Goal: Communication & Community: Connect with others

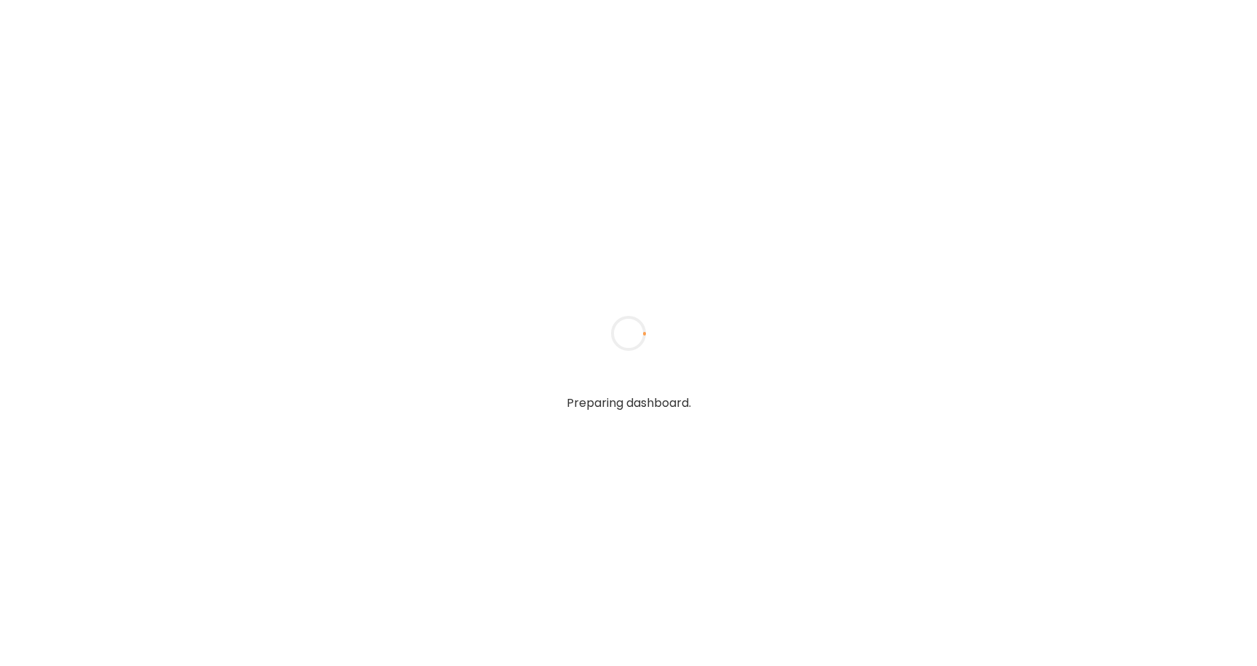
type textarea "**********"
type input "**********"
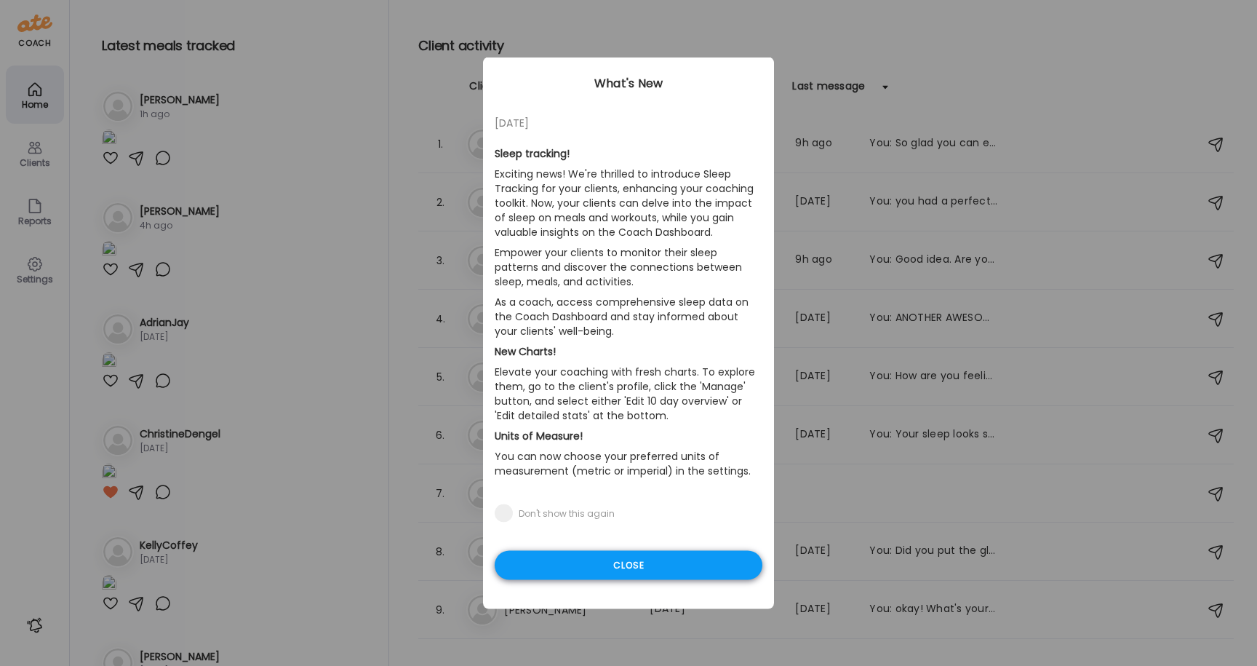
click at [684, 563] on div "Close" at bounding box center [629, 565] width 268 height 29
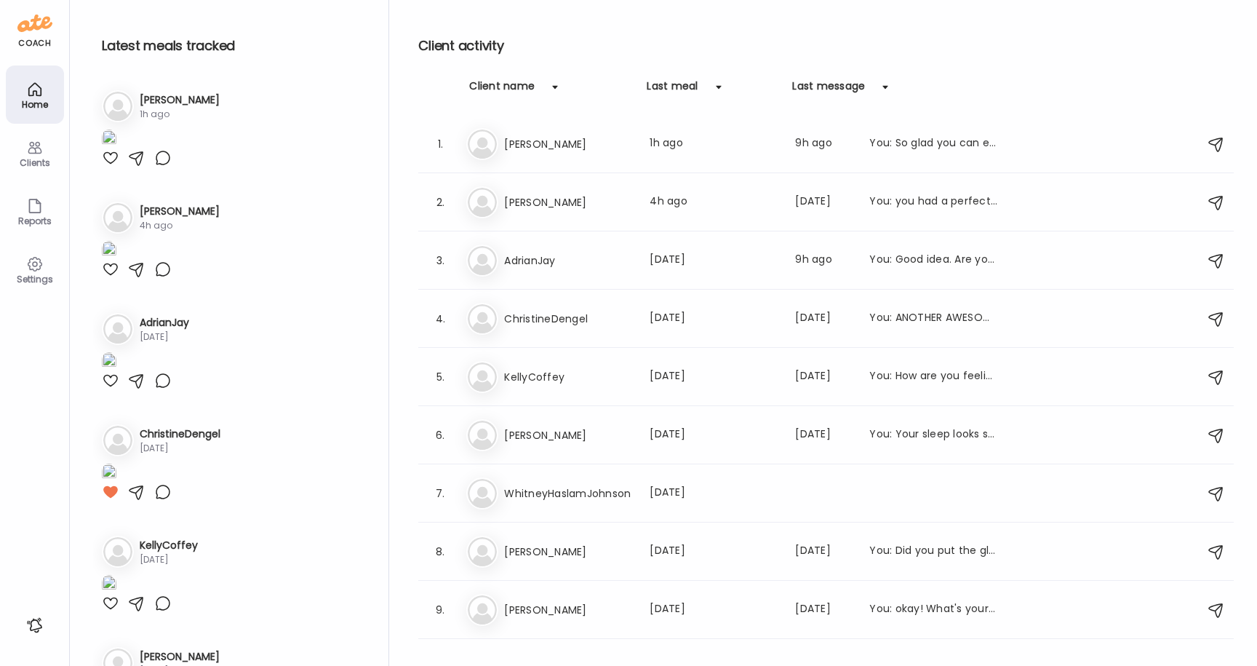
click at [30, 153] on icon at bounding box center [35, 148] width 14 height 12
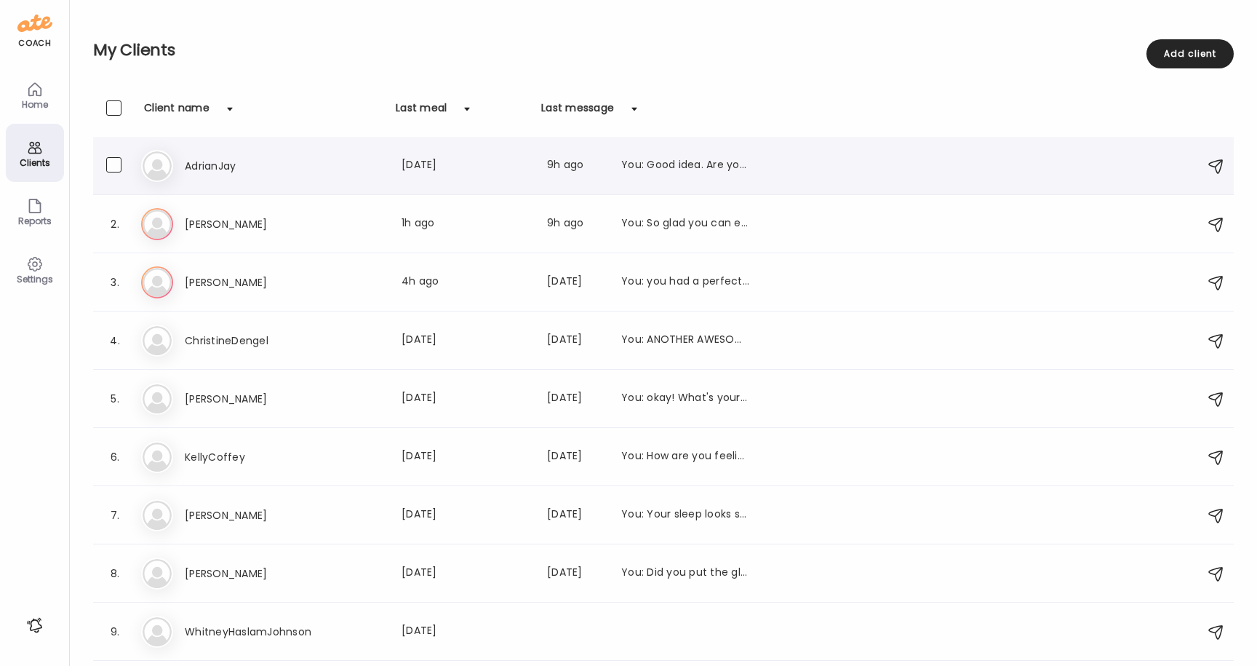
click at [225, 164] on h3 "AdrianJay" at bounding box center [249, 165] width 128 height 17
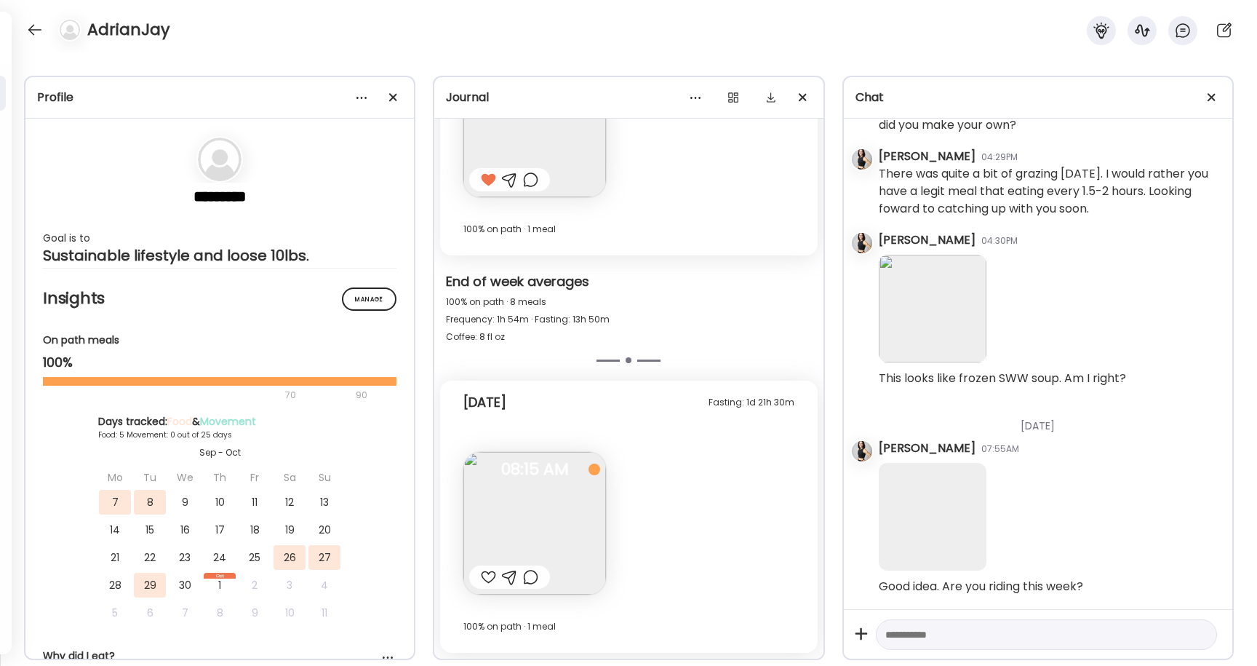
scroll to position [14461, 0]
click at [39, 28] on div at bounding box center [34, 29] width 23 height 23
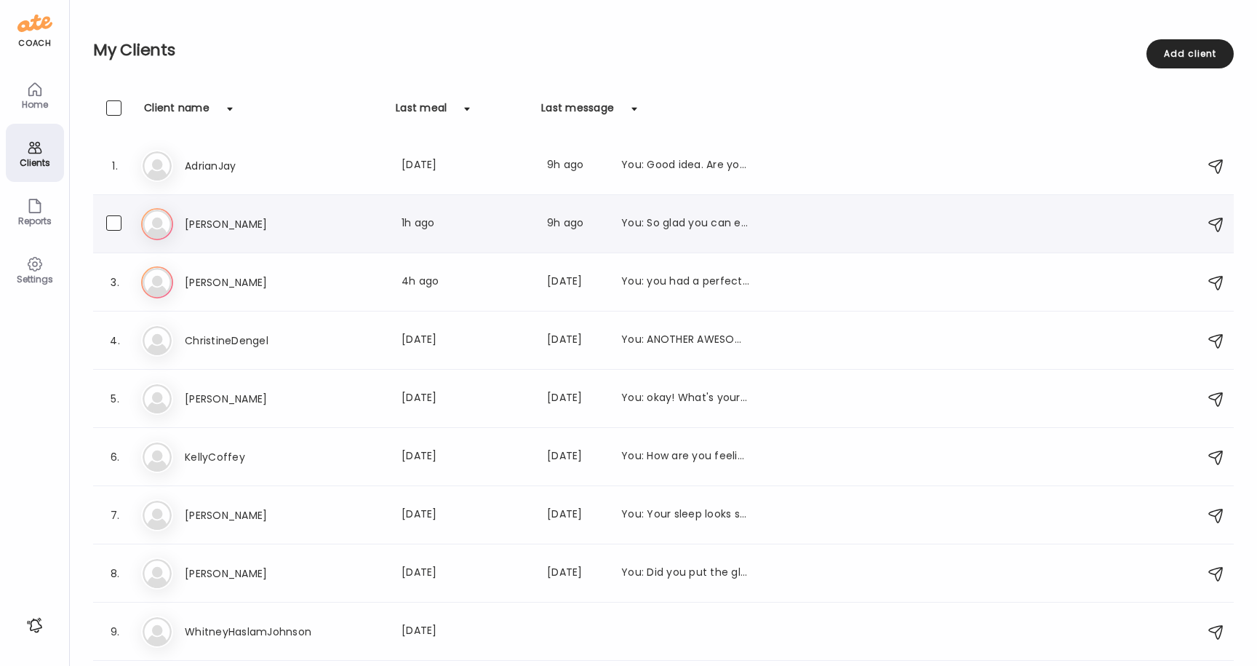
click at [188, 216] on h3 "[PERSON_NAME]" at bounding box center [249, 223] width 128 height 17
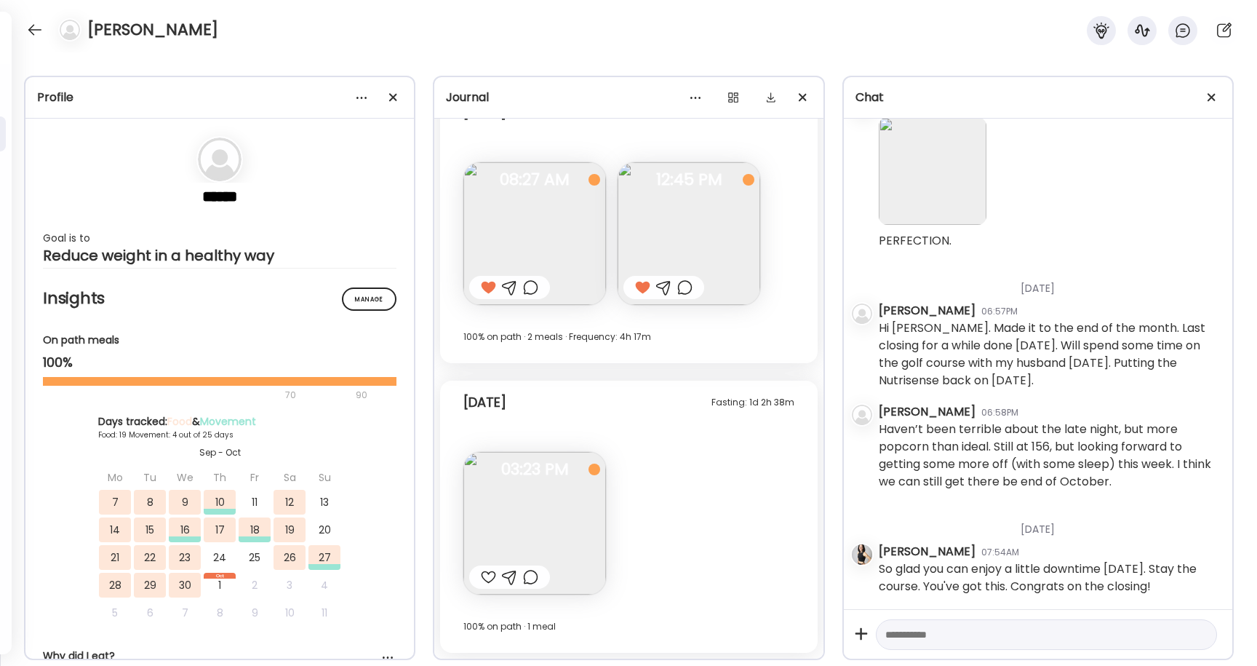
scroll to position [23547, 0]
click at [491, 576] on div at bounding box center [488, 576] width 15 height 17
click at [36, 28] on div at bounding box center [34, 29] width 23 height 23
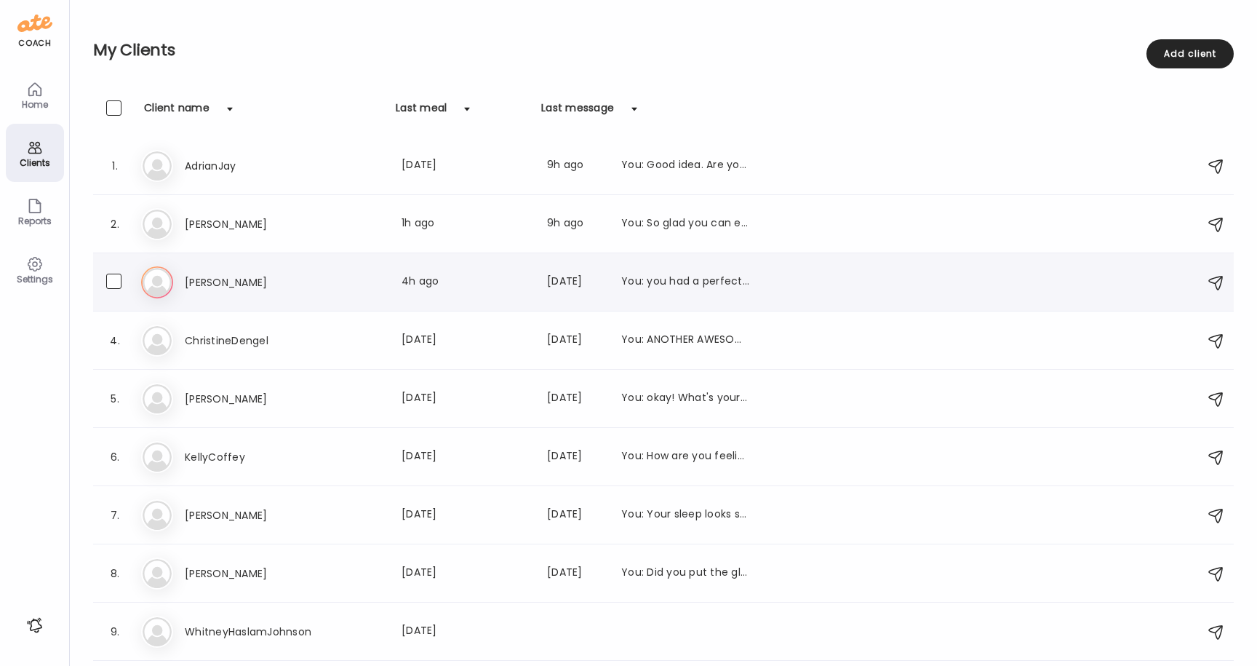
click at [191, 276] on h3 "[PERSON_NAME]" at bounding box center [249, 282] width 128 height 17
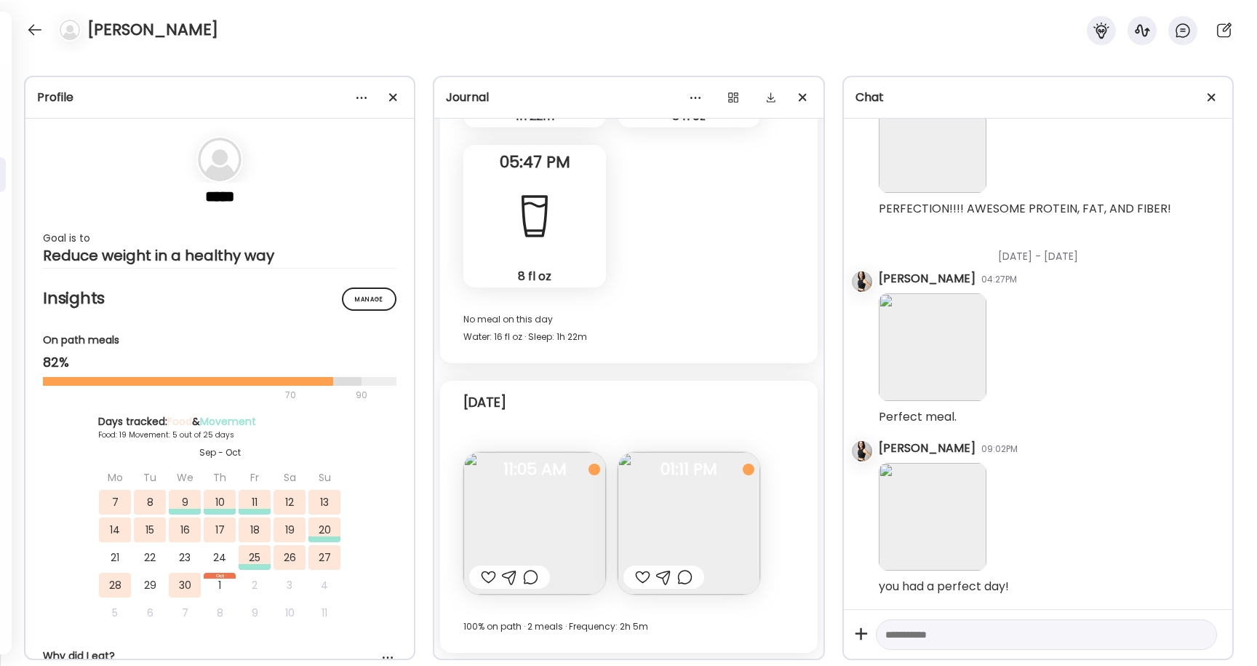
scroll to position [2855, 0]
click at [514, 498] on img at bounding box center [534, 523] width 143 height 143
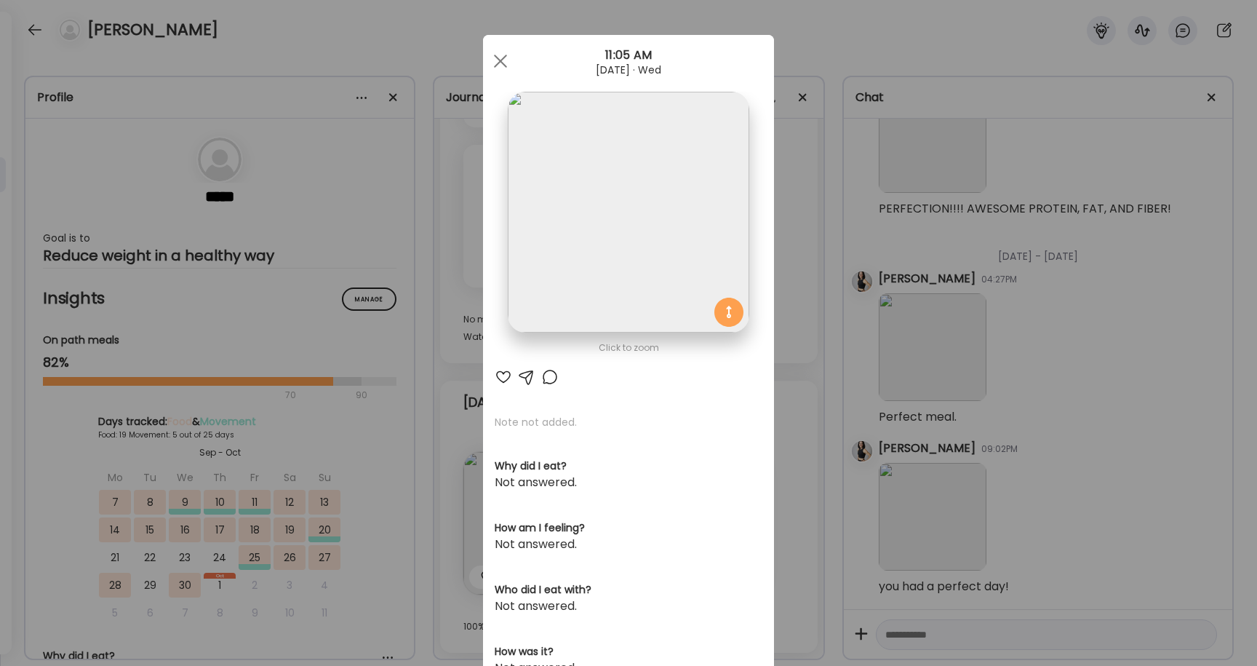
click at [503, 372] on div at bounding box center [503, 376] width 17 height 17
click at [500, 56] on div at bounding box center [500, 61] width 29 height 29
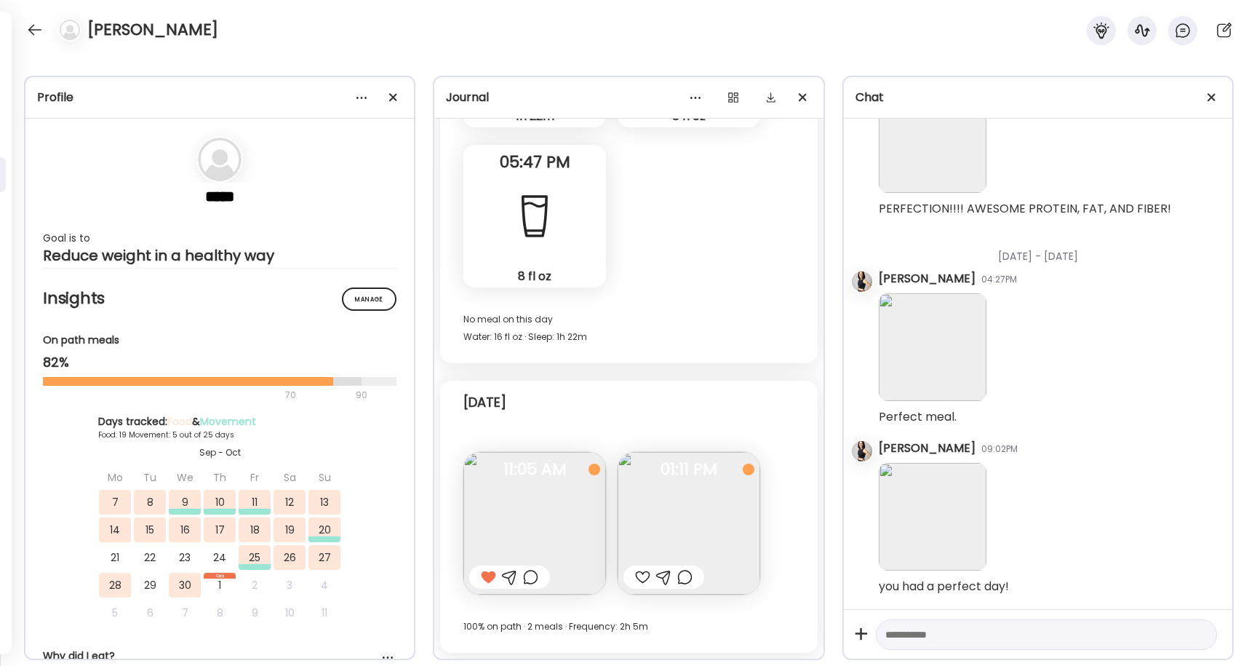
click at [643, 572] on div at bounding box center [642, 576] width 15 height 17
click at [915, 638] on textarea at bounding box center [1033, 634] width 296 height 17
click at [666, 575] on div at bounding box center [663, 576] width 15 height 17
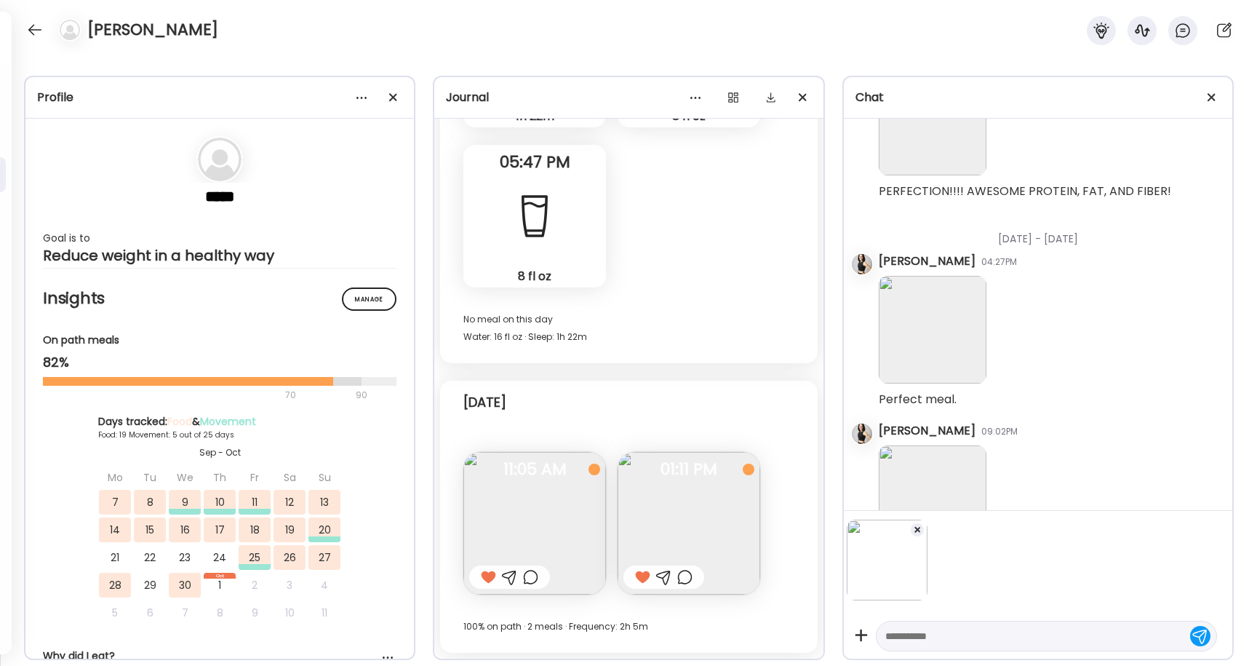
scroll to position [2947, 0]
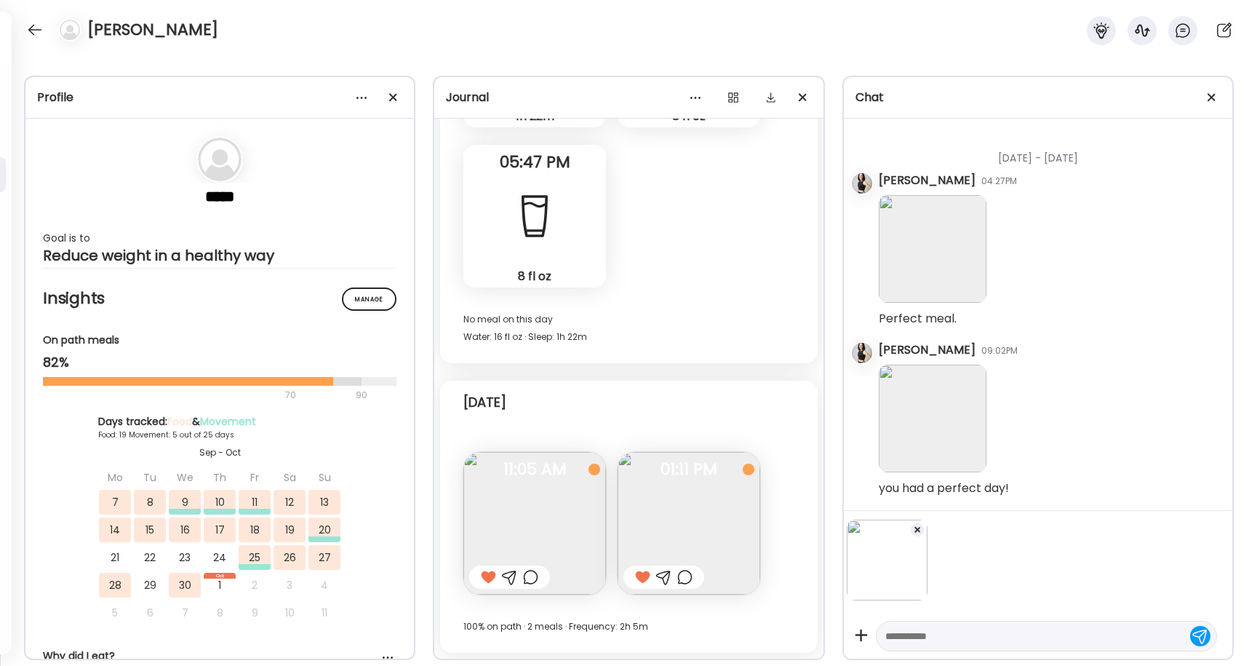
click at [887, 630] on textarea at bounding box center [1033, 635] width 296 height 17
type textarea "**********"
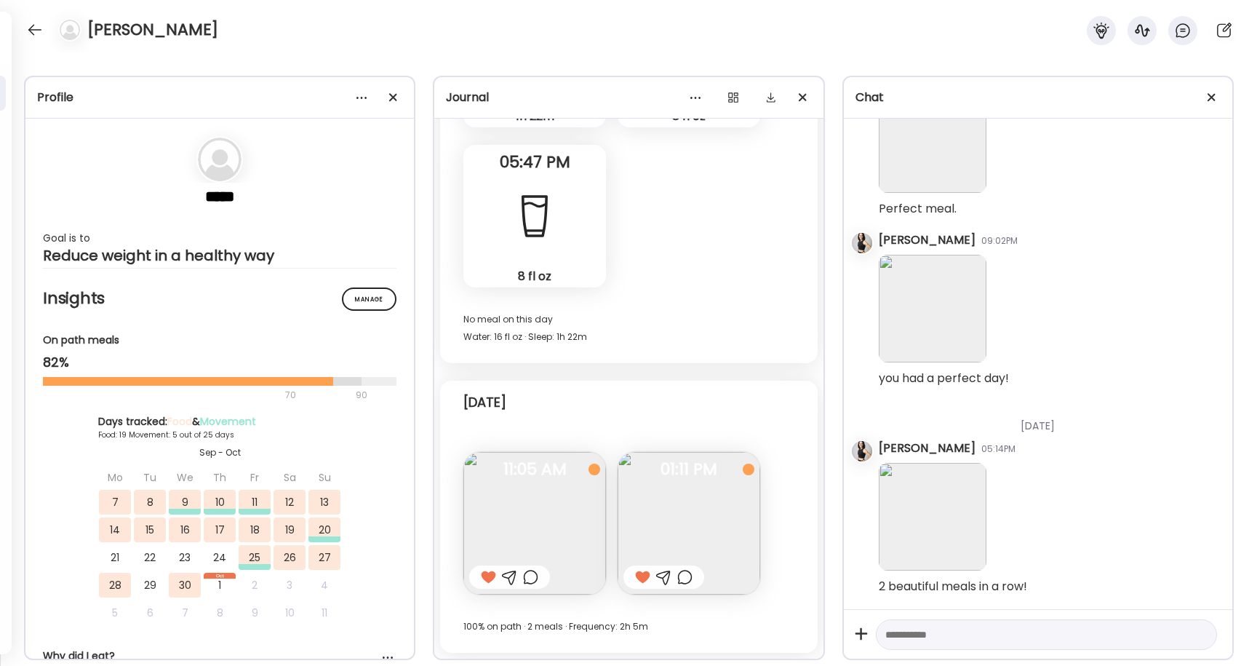
scroll to position [3063, 0]
click at [31, 33] on div at bounding box center [34, 29] width 23 height 23
